Goal: Find specific page/section: Find specific page/section

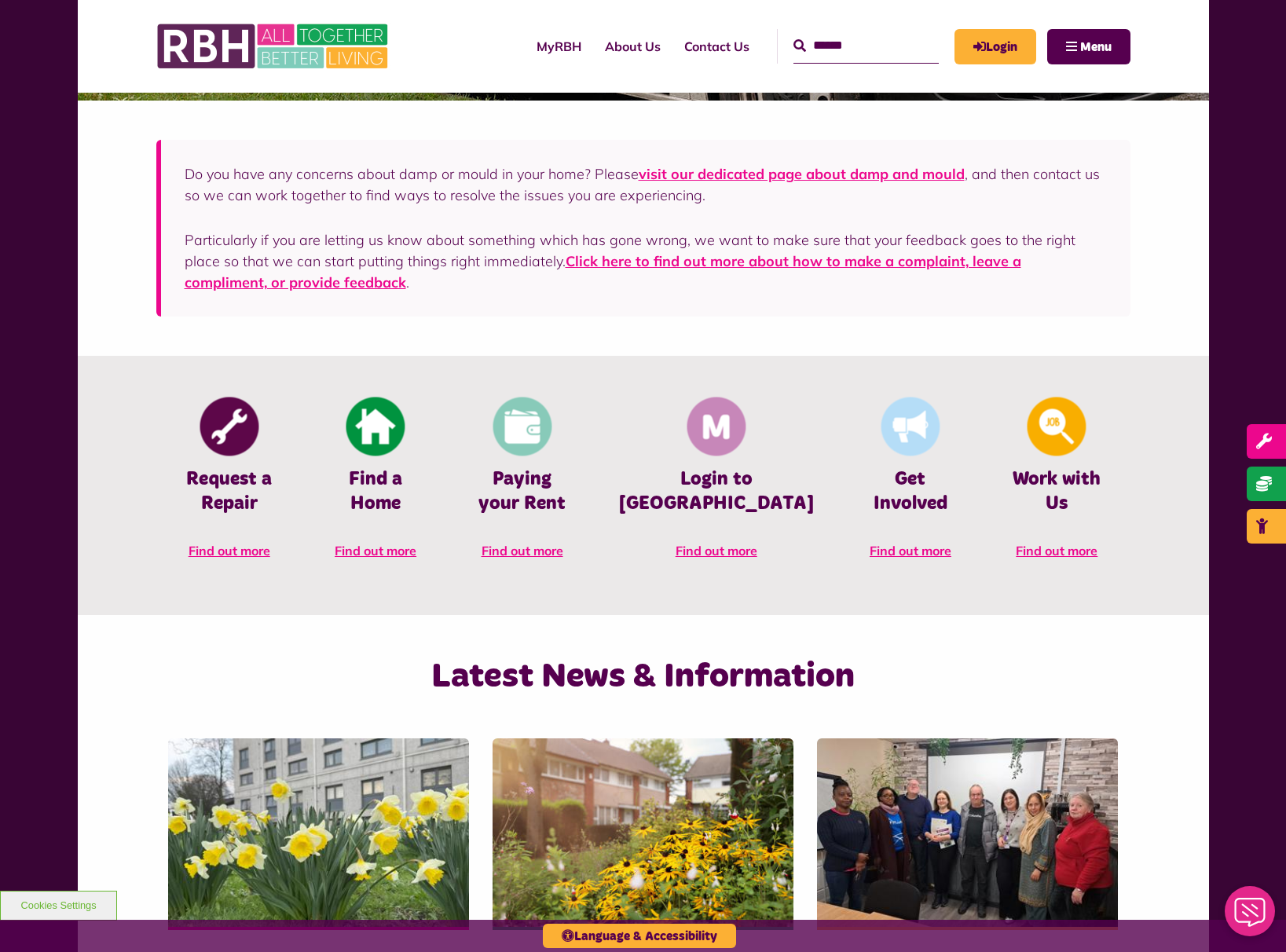
scroll to position [472, 0]
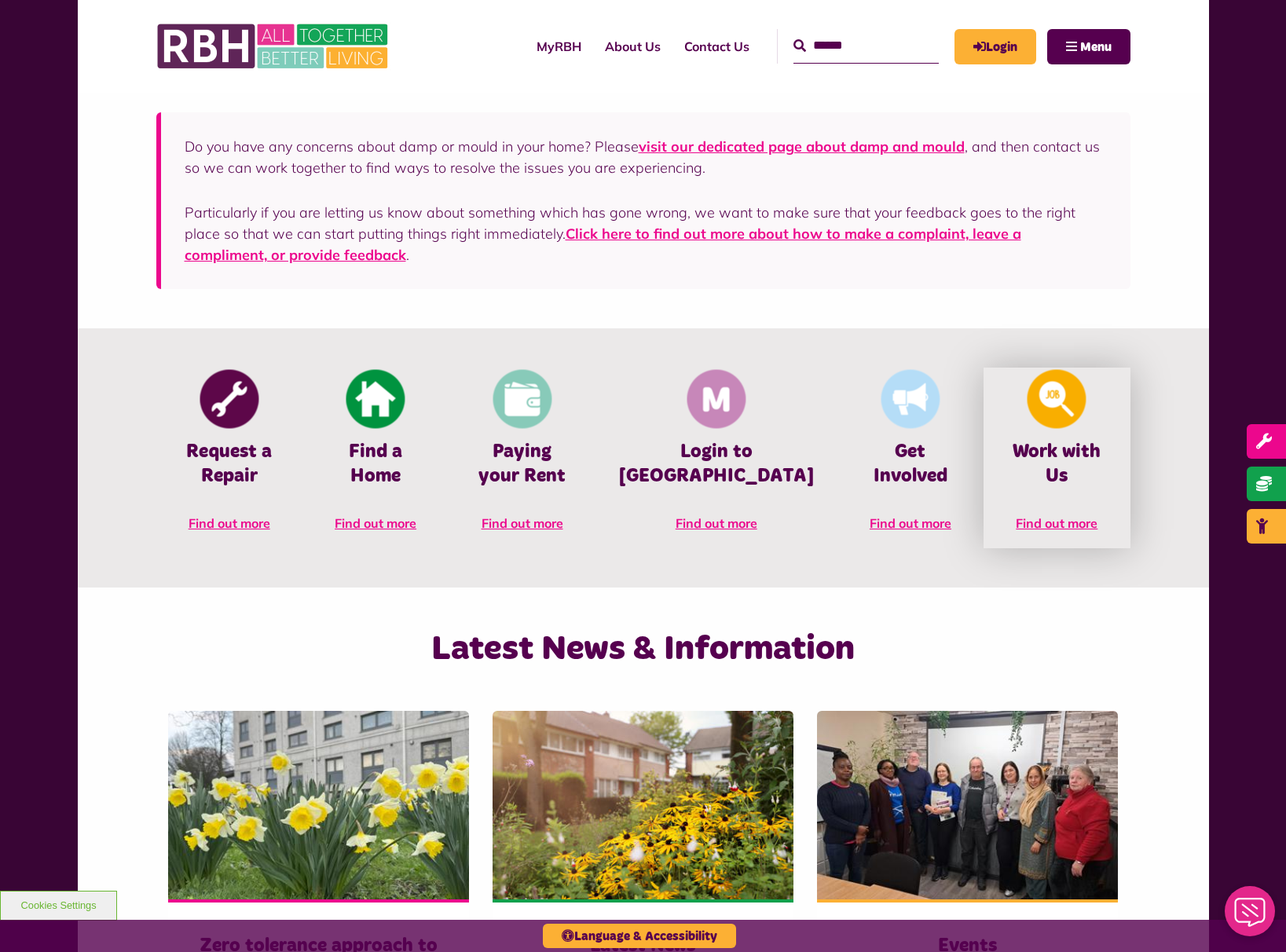
click at [1046, 435] on link "Work with Us Find out more" at bounding box center [1057, 457] width 146 height 180
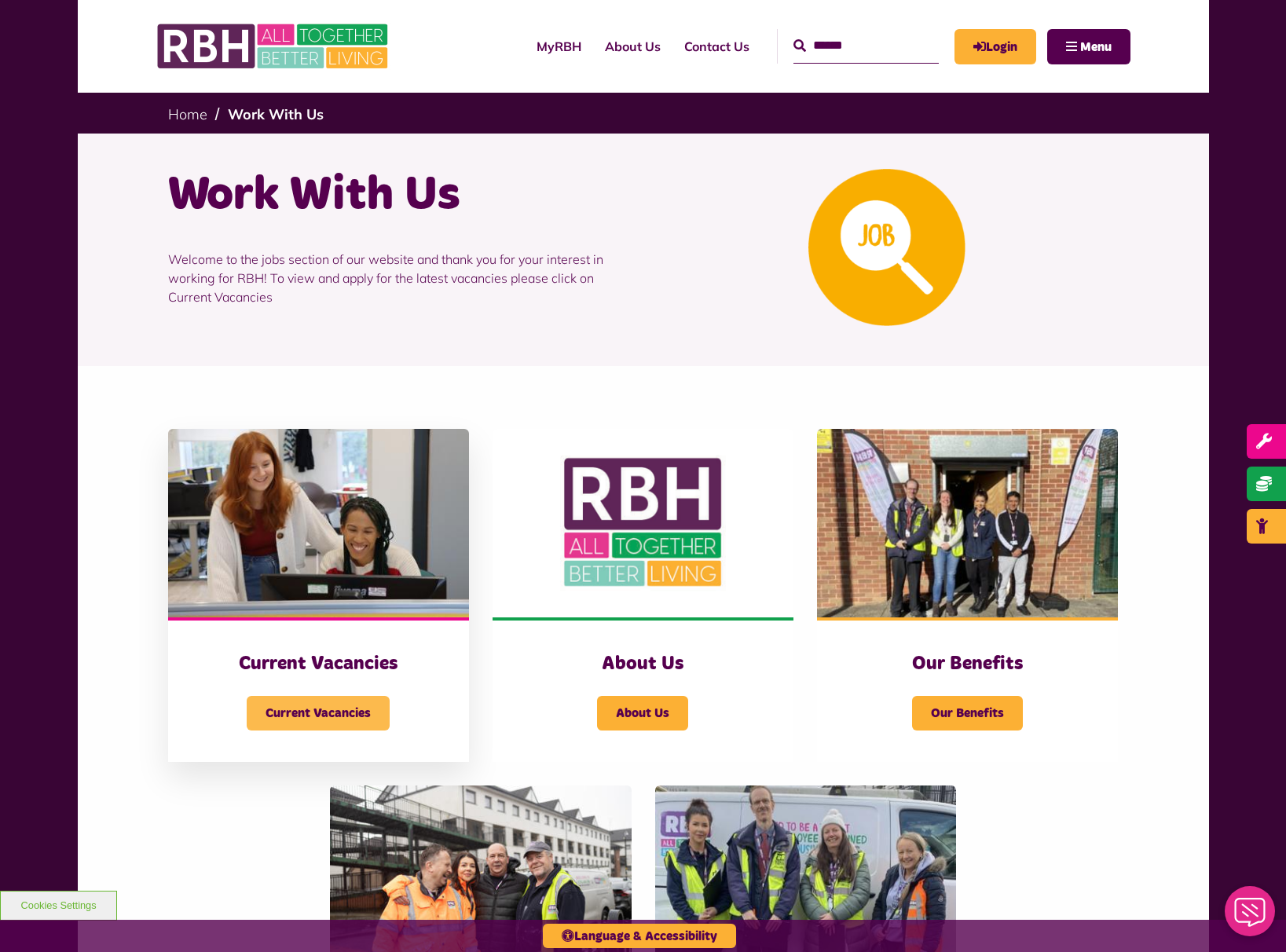
click at [376, 705] on span "Current Vacancies" at bounding box center [318, 712] width 143 height 34
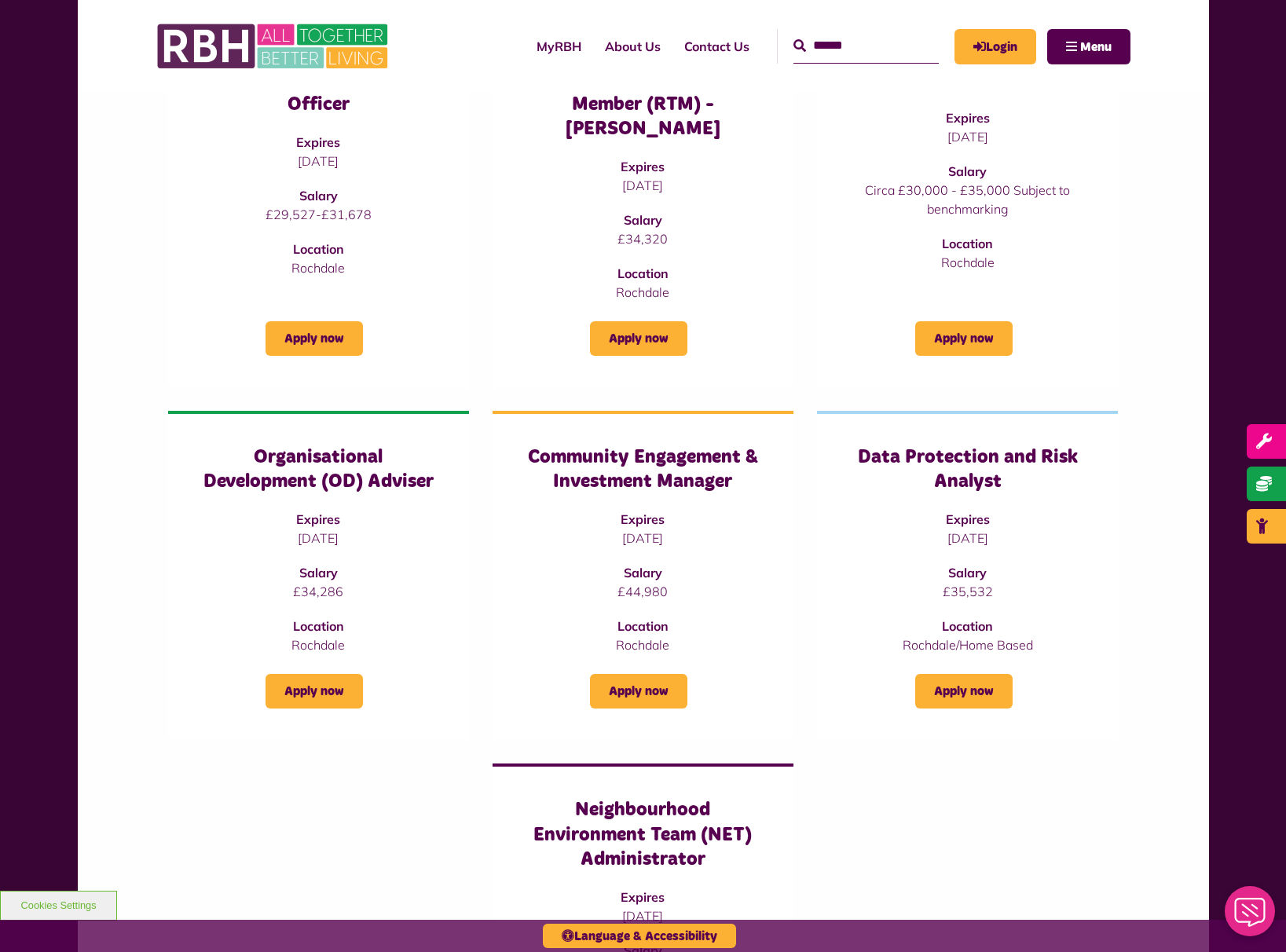
scroll to position [1021, 0]
